Goal: Transaction & Acquisition: Obtain resource

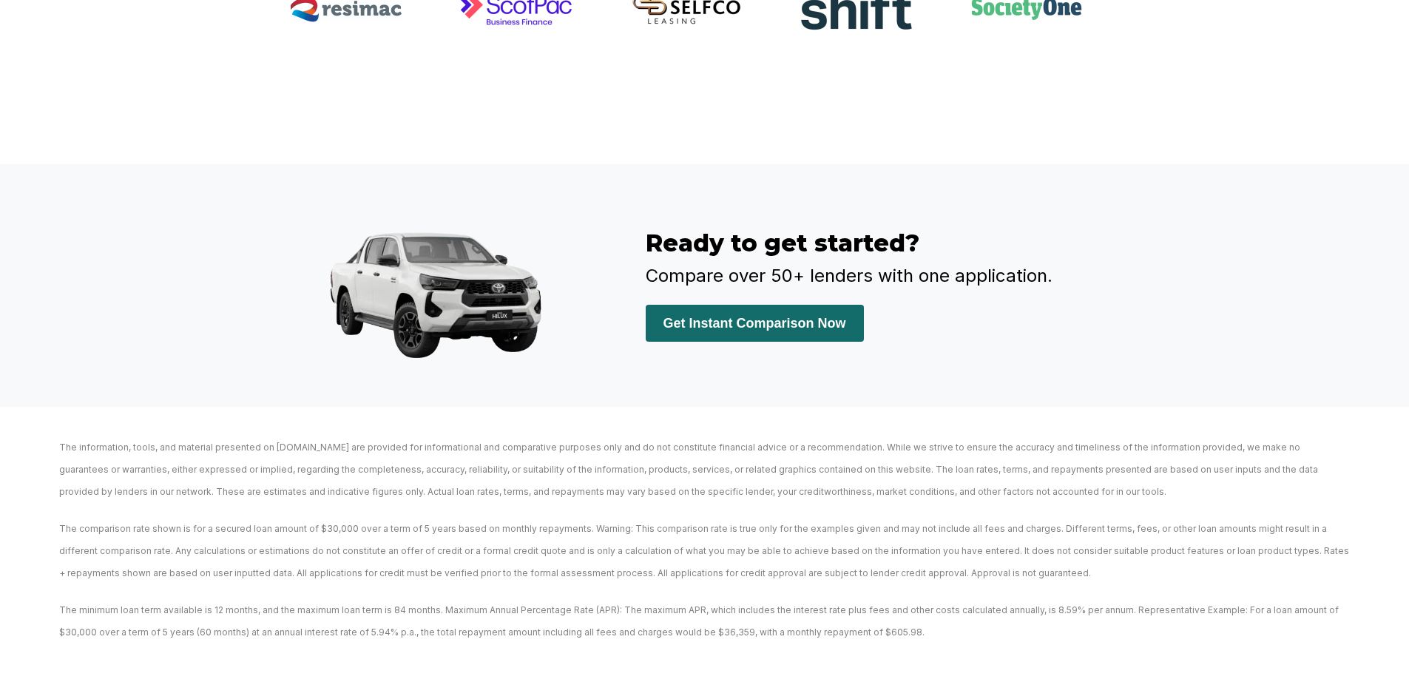
scroll to position [3423, 0]
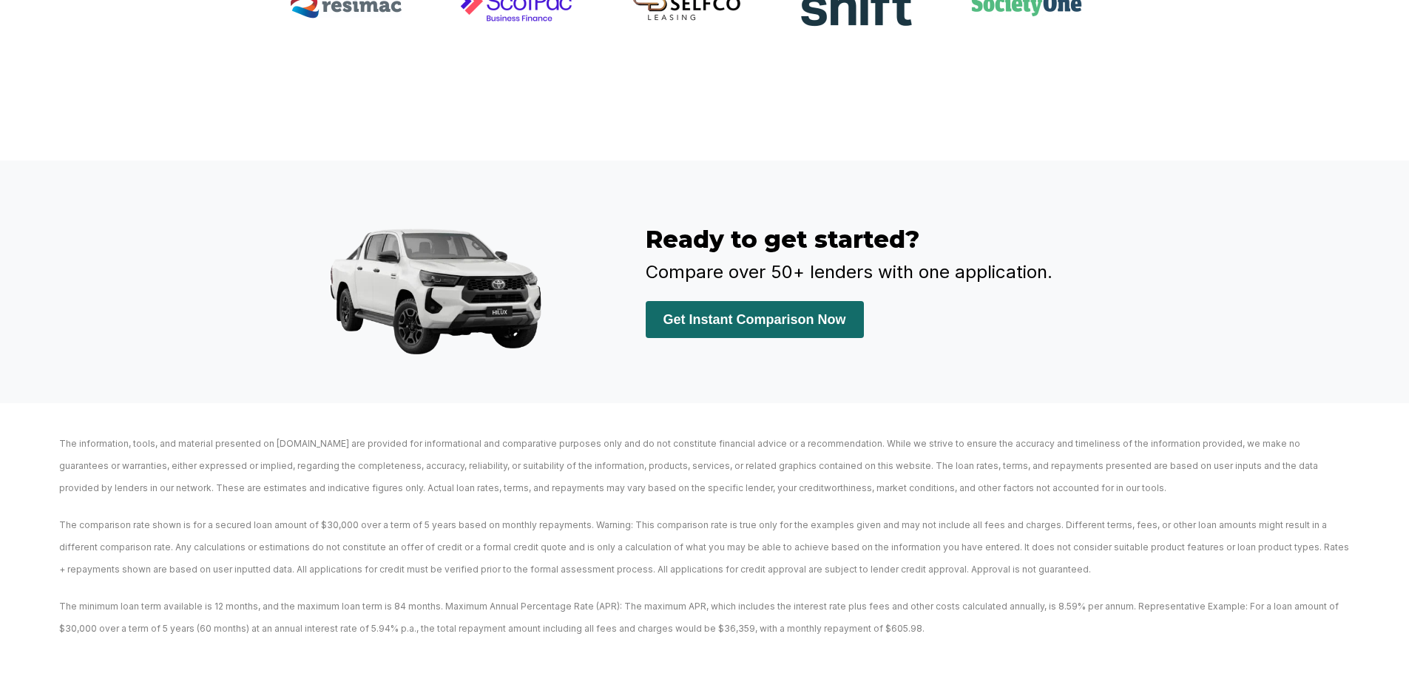
click at [527, 430] on div "The information, tools, and material presented on [DOMAIN_NAME] are provided fo…" at bounding box center [705, 529] width 1350 height 222
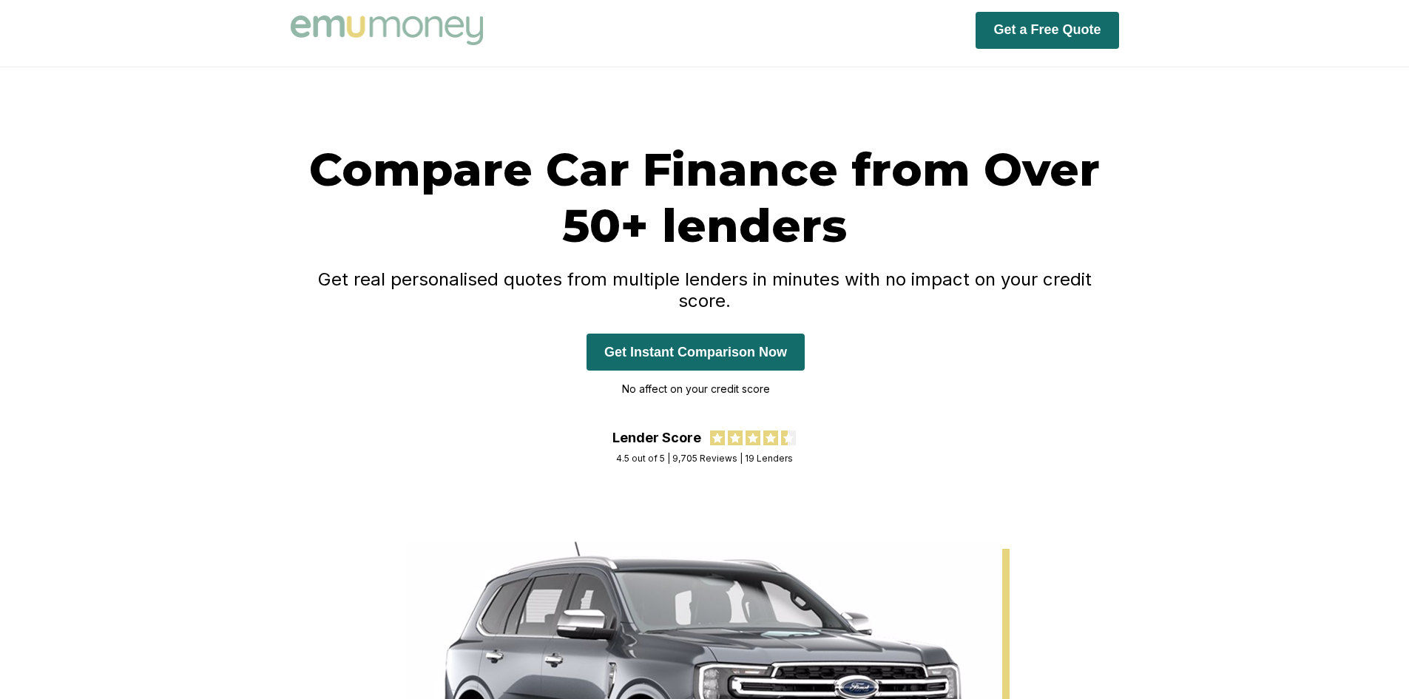
scroll to position [0, 0]
